Goal: Communication & Community: Share content

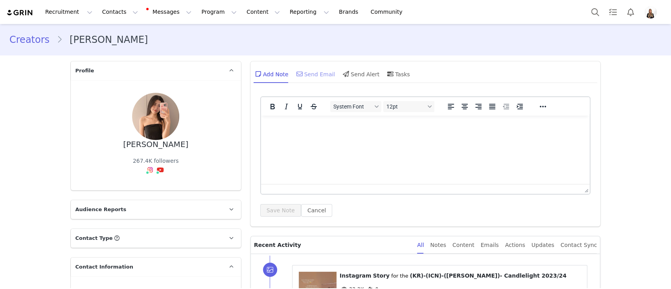
click at [322, 77] on div "Send Email" at bounding box center [315, 73] width 40 height 19
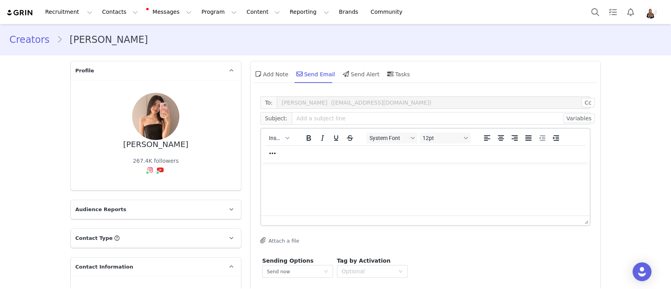
click at [277, 131] on div "Insert" at bounding box center [279, 137] width 36 height 15
click at [277, 135] on span "Insert" at bounding box center [276, 138] width 14 height 6
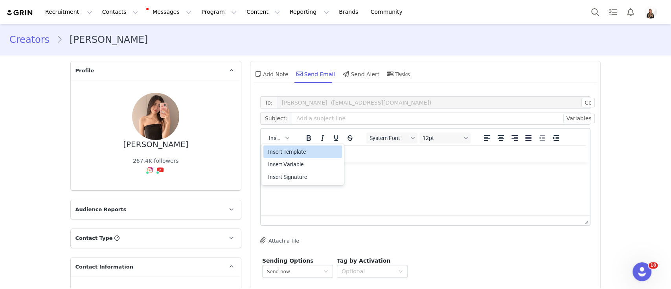
click at [282, 147] on div "Insert Template" at bounding box center [303, 151] width 71 height 9
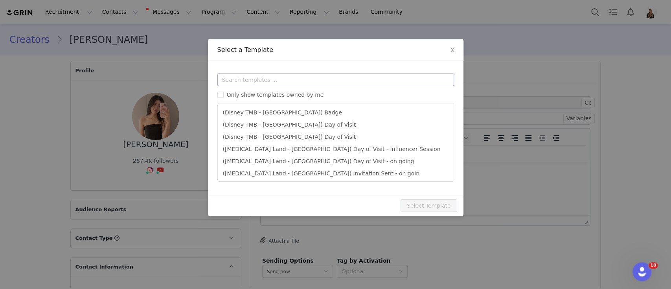
drag, startPoint x: 269, startPoint y: 70, endPoint x: 251, endPoint y: 78, distance: 20.4
click at [251, 78] on div "Templates Only show templates owned by me (Disney TMB - [GEOGRAPHIC_DATA]) Badg…" at bounding box center [335, 128] width 255 height 134
click at [251, 78] on input "text" at bounding box center [335, 79] width 236 height 13
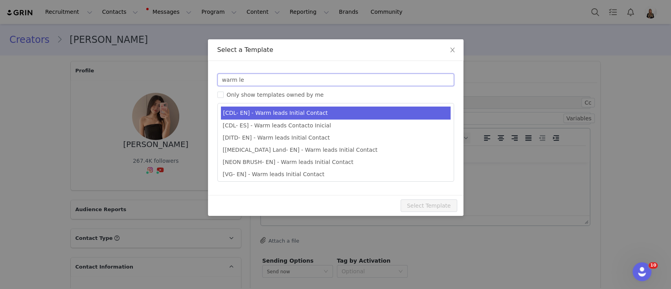
type input "warm le"
click at [262, 113] on li "[CDL- EN] - Warm leads Initial Contact" at bounding box center [335, 112] width 229 height 13
type input "Candlelight Concerts x [instagram_username] 🕯"
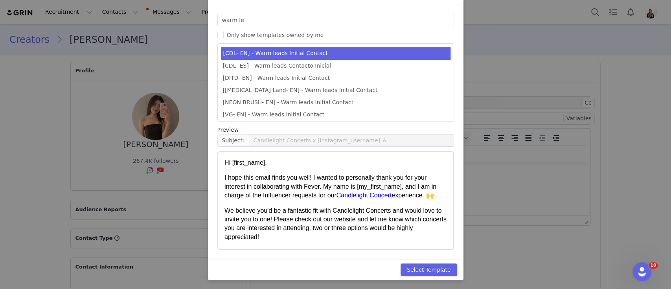
scroll to position [41, 0]
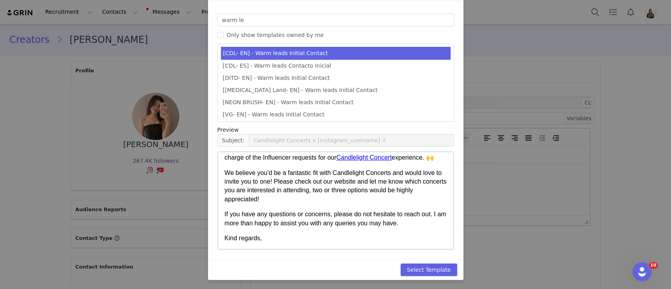
click at [401, 250] on div "Templates warm le Only show templates owned by me [CDL- EN] - Warm leads Initia…" at bounding box center [335, 130] width 255 height 258
click at [420, 275] on button "Select Template" at bounding box center [428, 269] width 57 height 13
type input "Candlelight Concerts x [instagram_username] 🕯"
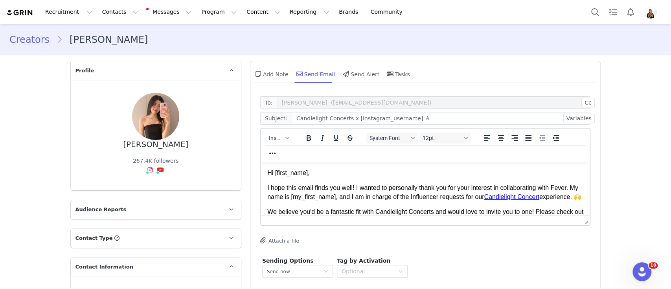
scroll to position [0, 0]
click at [400, 226] on p "We believe you'd be a fantastic fit with Candlelight Concerts and would love to…" at bounding box center [425, 220] width 316 height 26
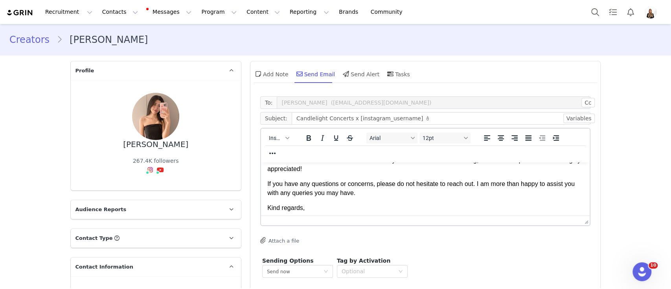
click at [398, 219] on html "Hi First Name , I hope this email finds you well! I wanted to personally thank …" at bounding box center [424, 160] width 329 height 117
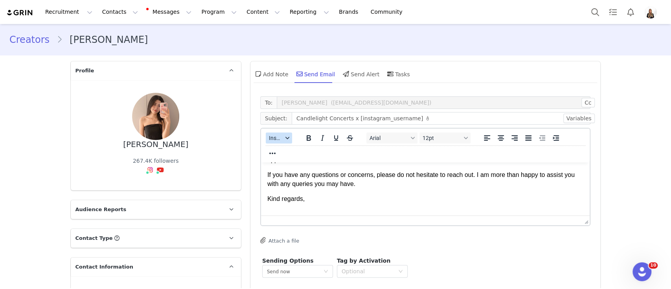
click at [266, 132] on button "Insert" at bounding box center [279, 137] width 26 height 11
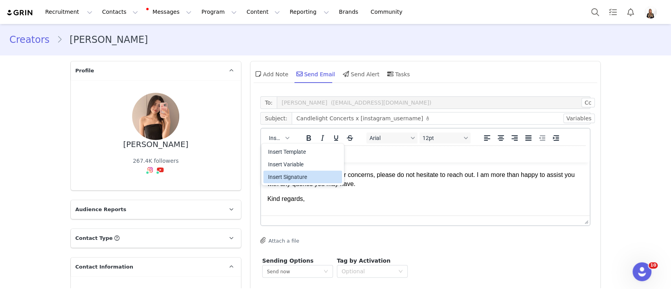
click at [302, 176] on div "Insert Signature" at bounding box center [303, 176] width 71 height 9
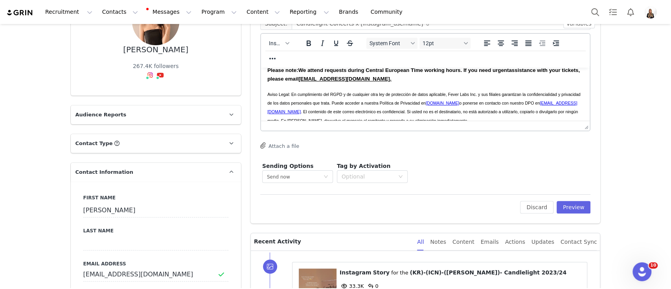
scroll to position [94, 0]
click at [562, 203] on button "Preview" at bounding box center [573, 208] width 34 height 13
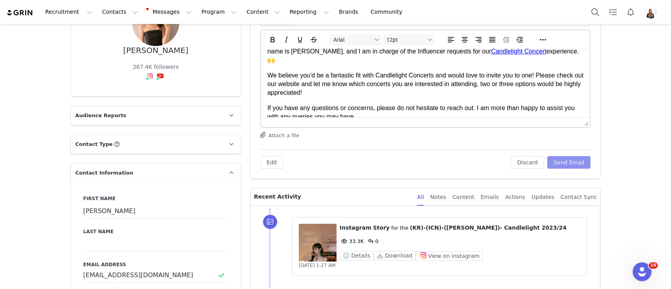
scroll to position [32, 0]
click at [573, 167] on button "Send Email" at bounding box center [569, 162] width 44 height 13
